Goal: Information Seeking & Learning: Learn about a topic

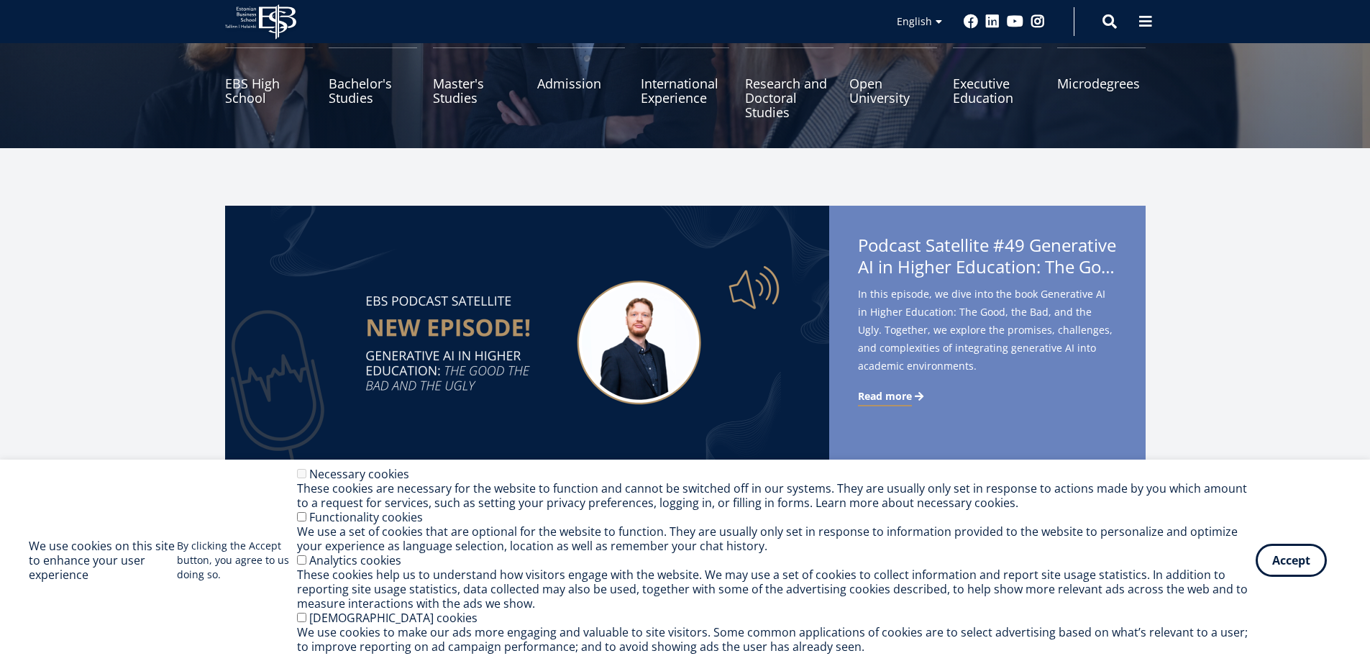
scroll to position [216, 0]
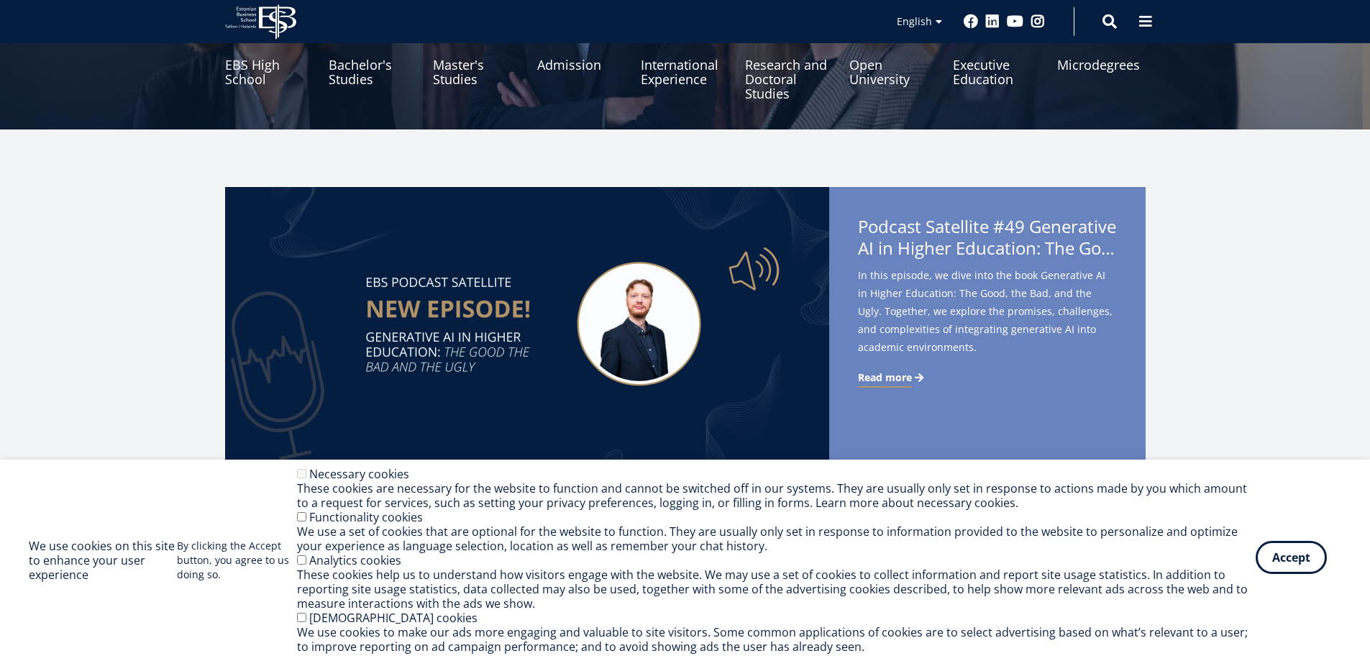
click at [1301, 559] on button "Accept" at bounding box center [1290, 557] width 71 height 33
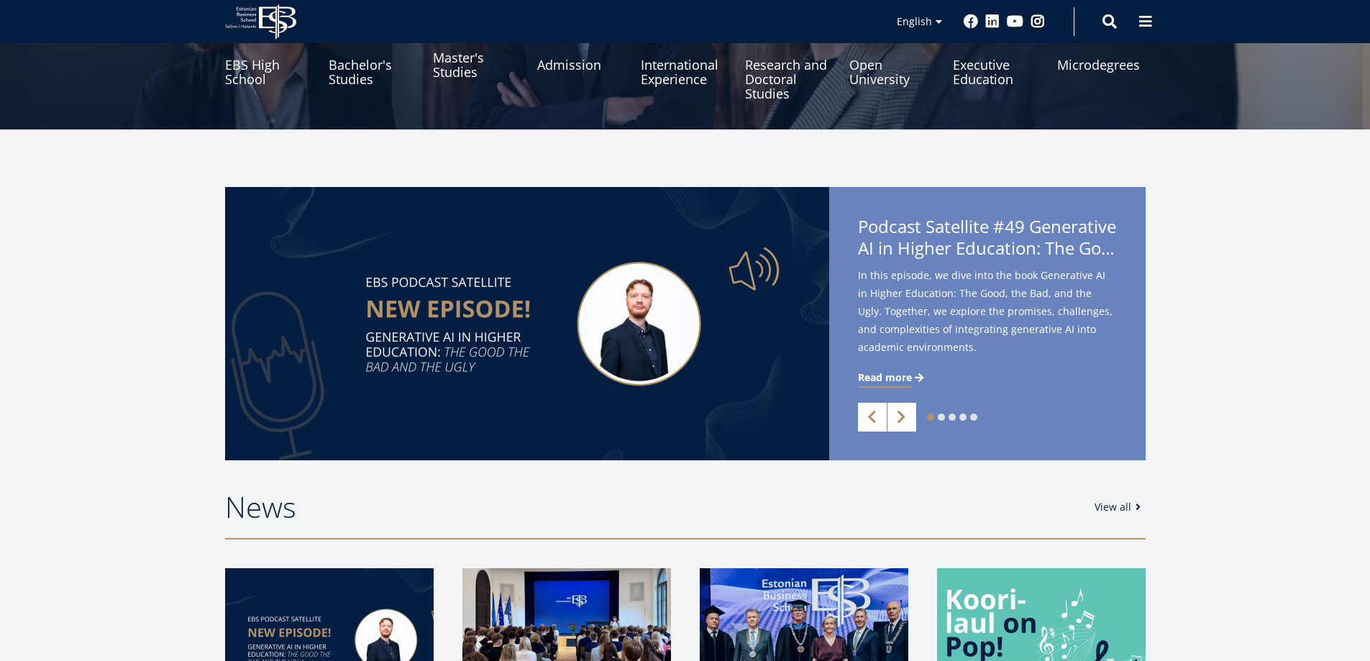
click at [469, 65] on link "Master's Studies" at bounding box center [477, 65] width 88 height 72
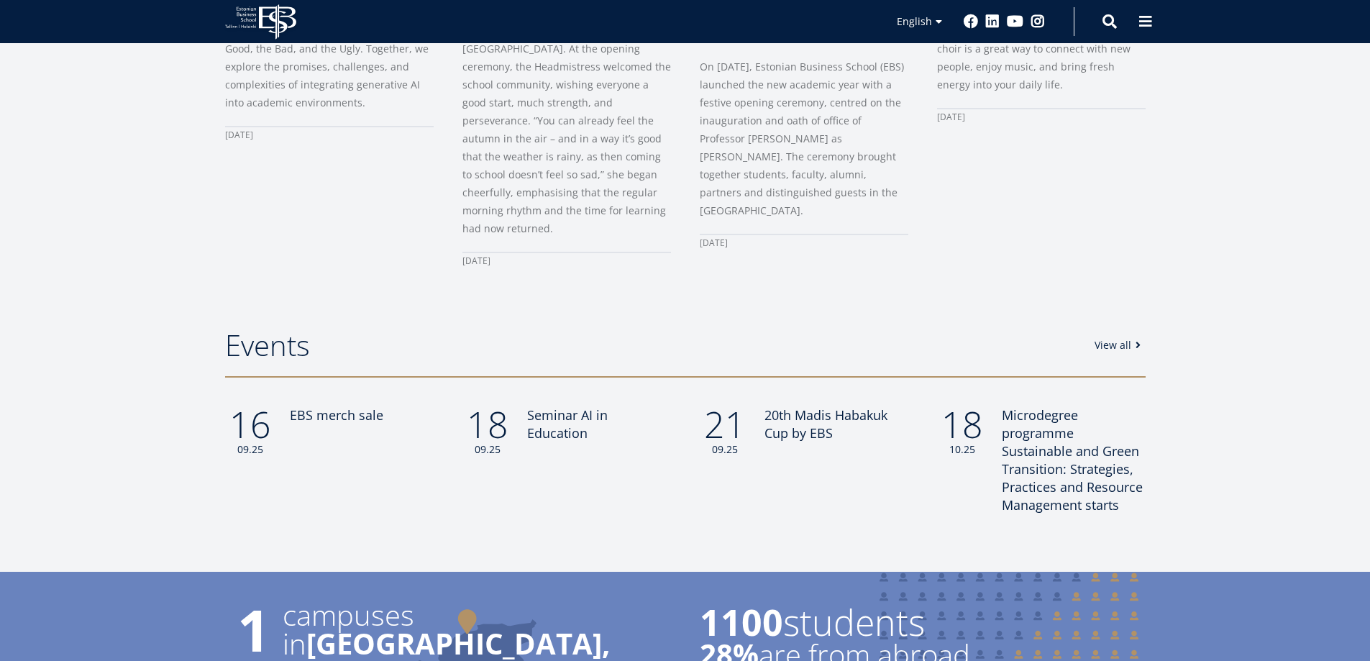
scroll to position [1247, 0]
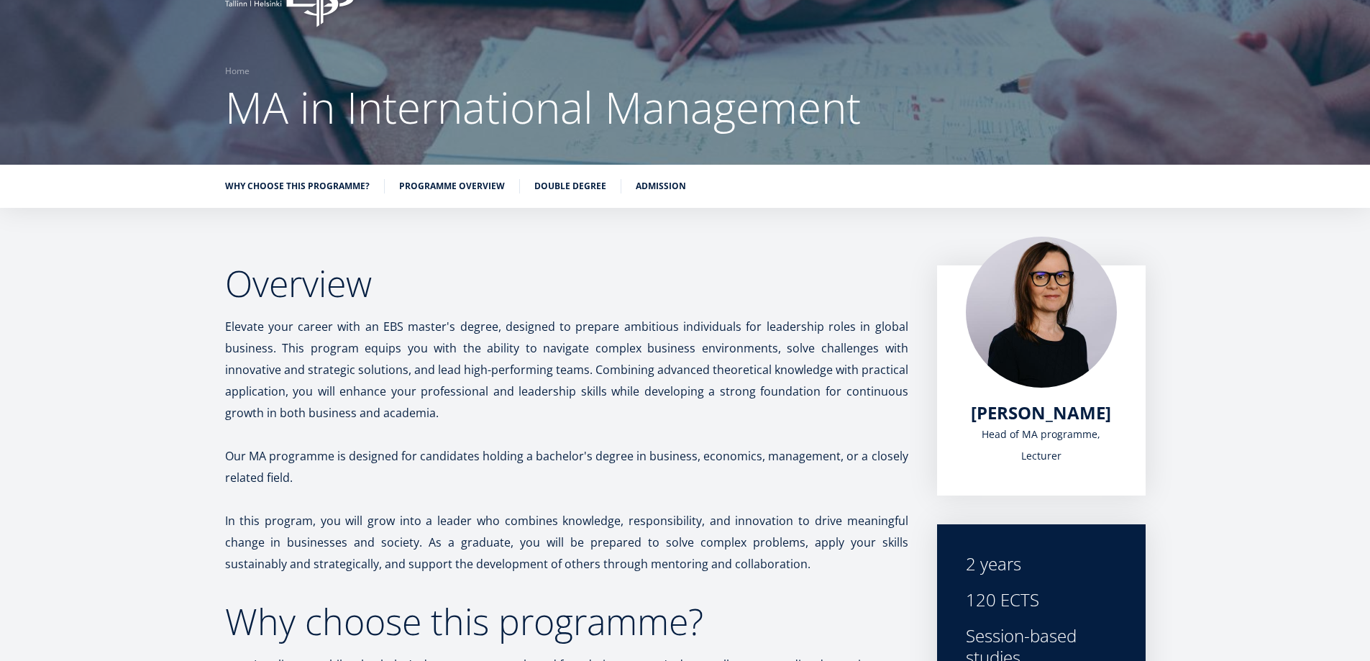
scroll to position [60, 0]
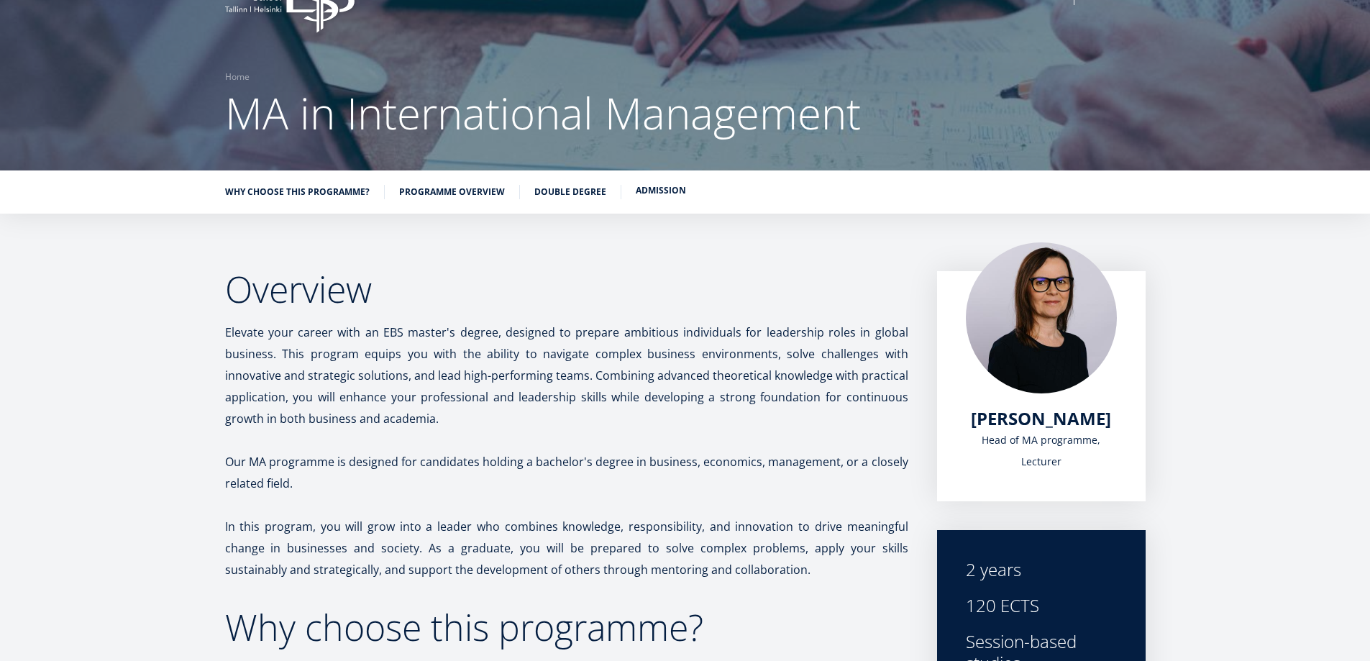
click at [679, 193] on link "Admission" at bounding box center [661, 190] width 50 height 14
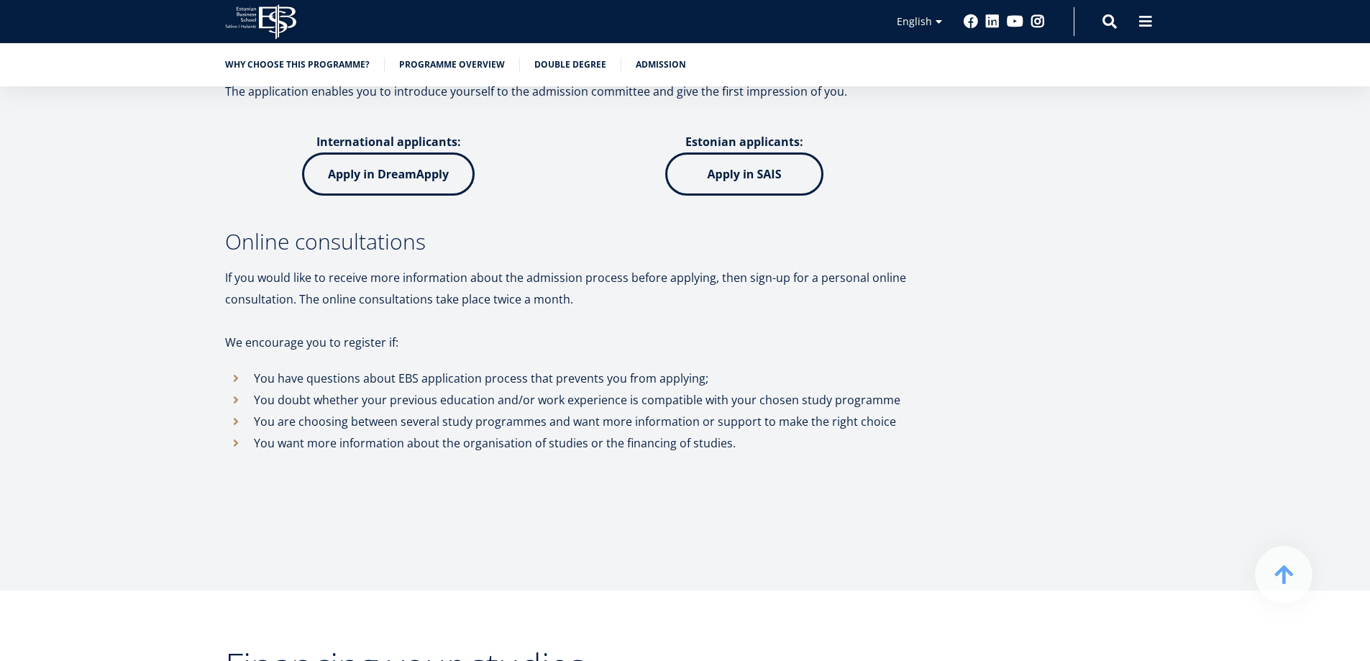
scroll to position [4770, 0]
